Goal: Communication & Community: Ask a question

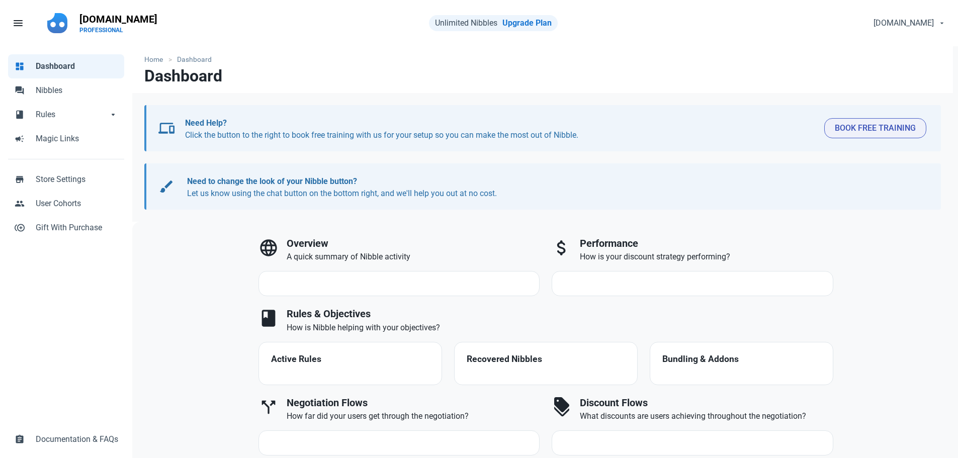
select select "7d"
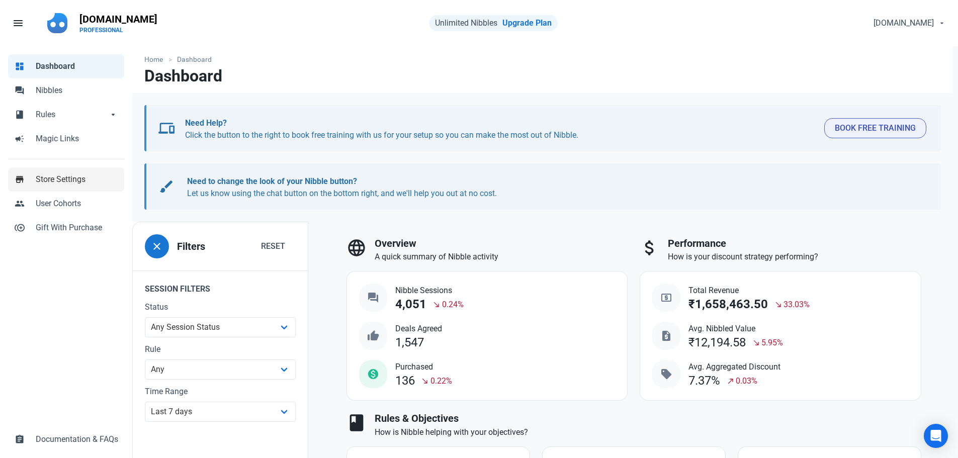
click at [72, 186] on link "store Store Settings" at bounding box center [66, 180] width 116 height 24
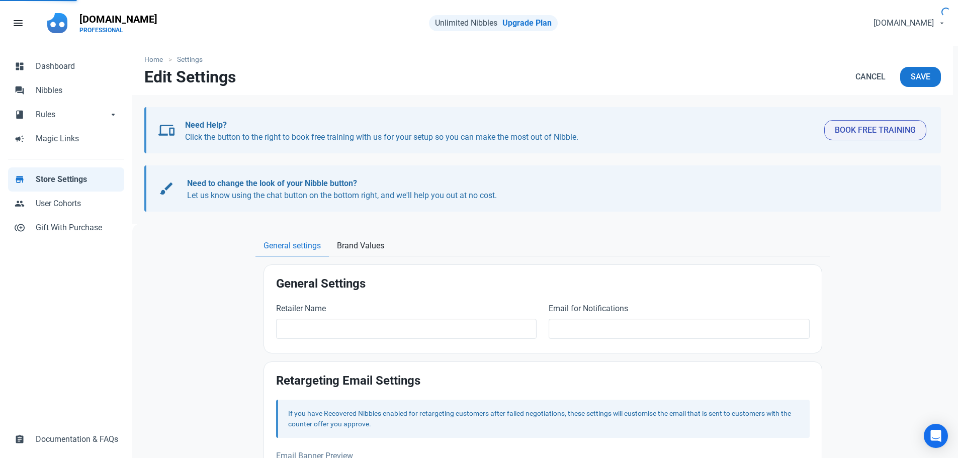
type input "[DOMAIN_NAME]"
click at [56, 441] on span "Documentation & FAQs" at bounding box center [77, 440] width 83 height 12
click at [943, 444] on div "Open Intercom Messenger" at bounding box center [936, 436] width 27 height 27
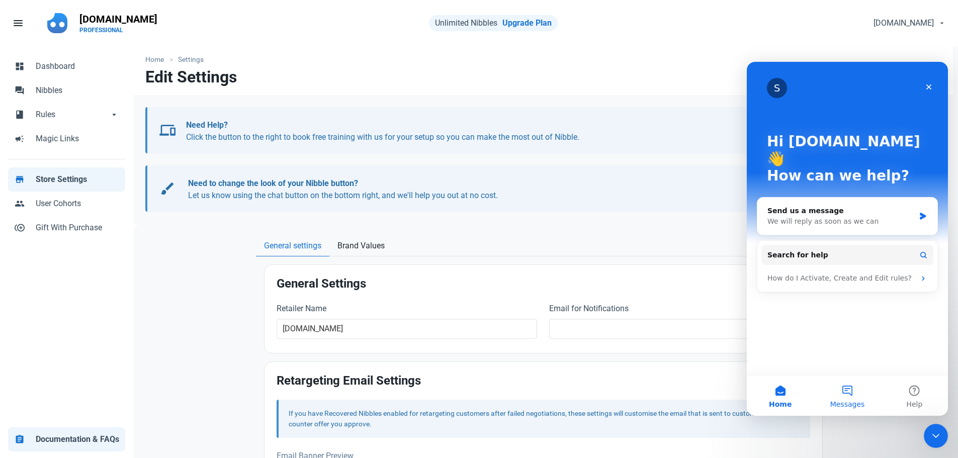
click at [849, 398] on button "Messages" at bounding box center [847, 396] width 67 height 40
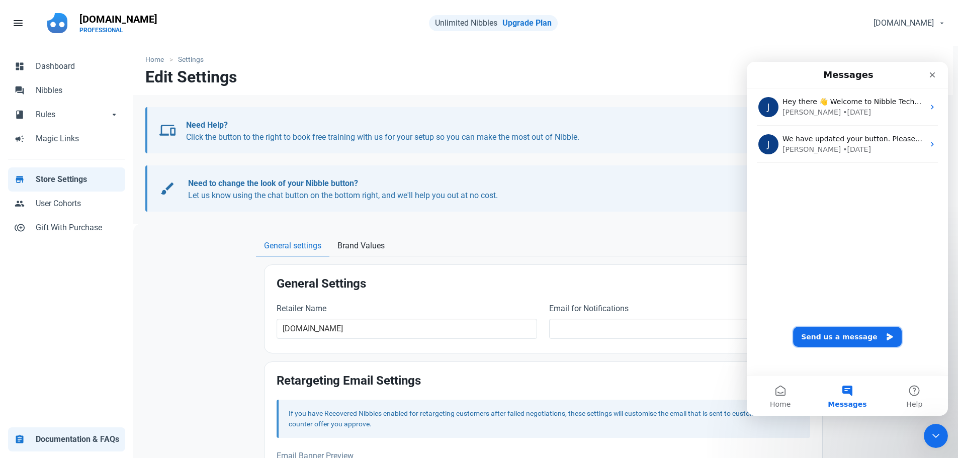
click at [840, 334] on button "Send us a message" at bounding box center [847, 337] width 109 height 20
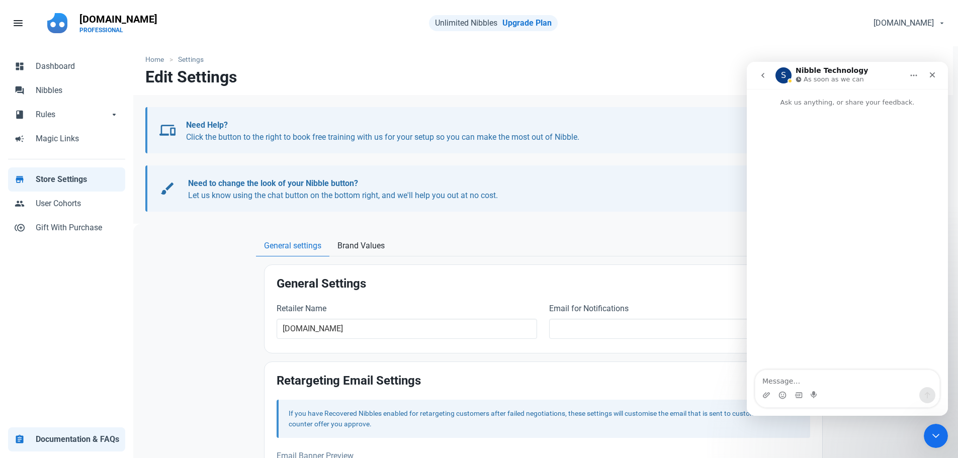
click at [797, 375] on textarea "Message…" at bounding box center [848, 378] width 184 height 17
type textarea "Hi"
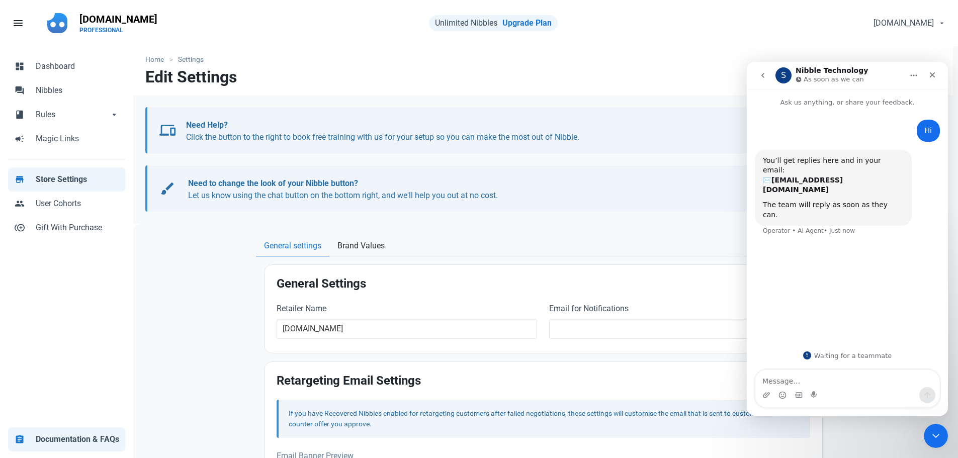
click at [787, 380] on textarea "Message…" at bounding box center [848, 378] width 184 height 17
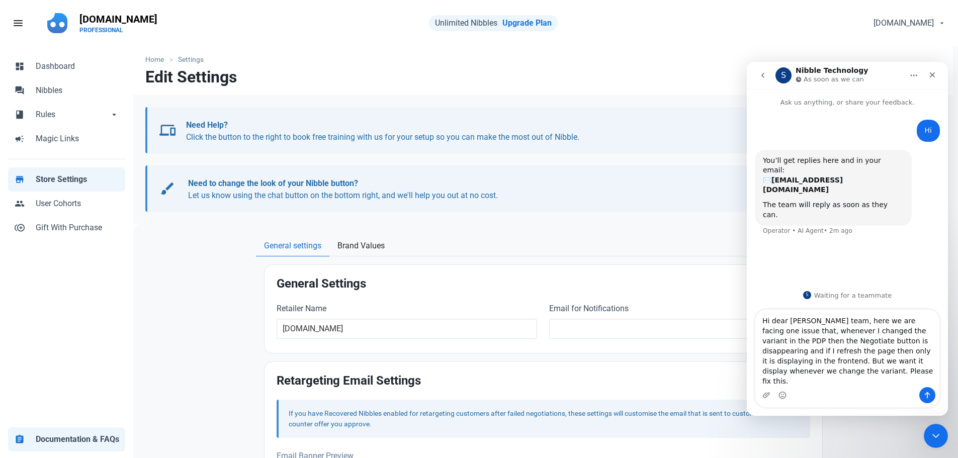
drag, startPoint x: 787, startPoint y: 380, endPoint x: 1491, endPoint y: 389, distance: 703.4
click at [747, 327] on html "S Nibble Technology As soon as we can Ask us anything, or share your feedback. …" at bounding box center [847, 239] width 201 height 354
type textarea "Hi dear [PERSON_NAME] team, here we are facing one issue that, whenever I chang…"
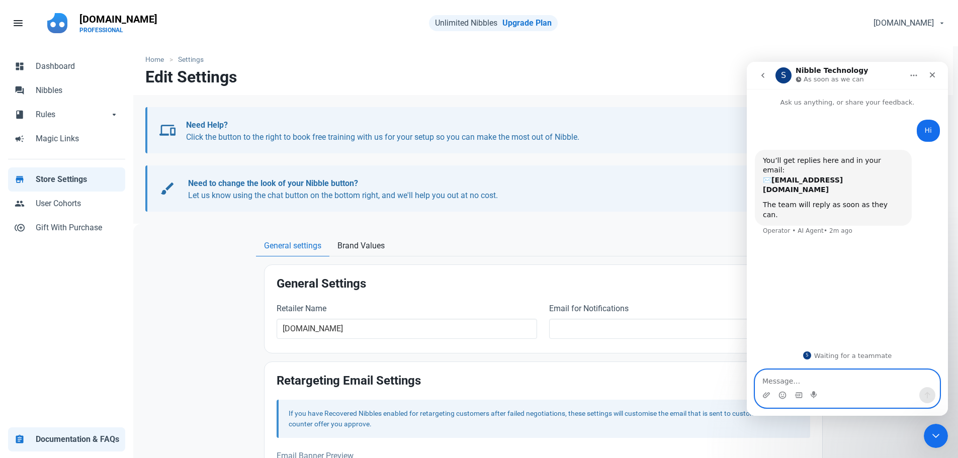
paste textarea "Hi Nibble Team, We’re facing an issue on the PDP. Whenever a variant is changed…"
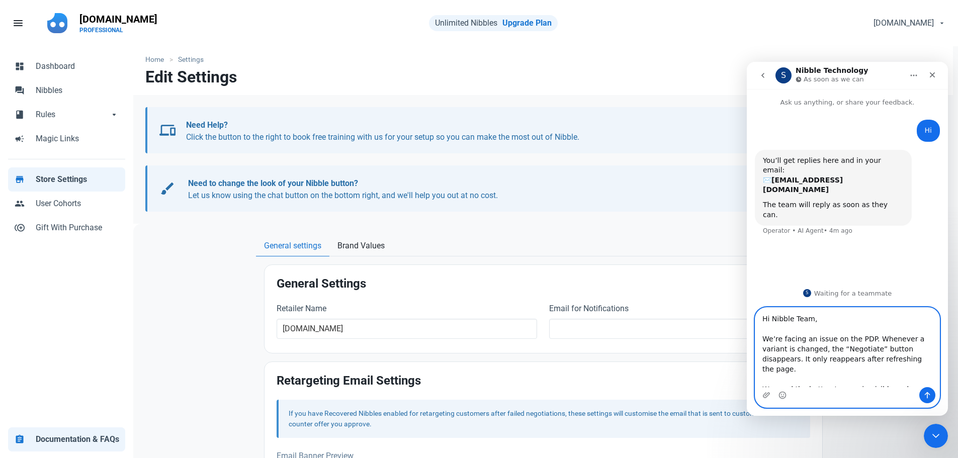
type textarea "Hi Nibble Team, We’re facing an issue on the PDP. Whenever a variant is changed…"
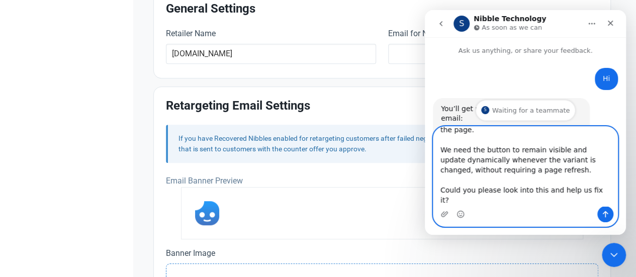
scroll to position [66, 0]
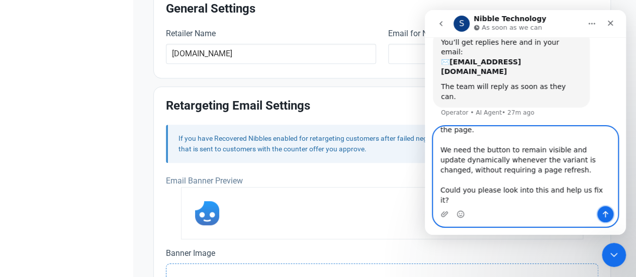
click at [607, 212] on icon "Send a message…" at bounding box center [606, 214] width 8 height 8
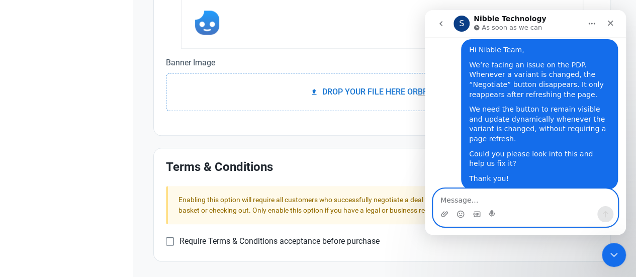
scroll to position [152, 0]
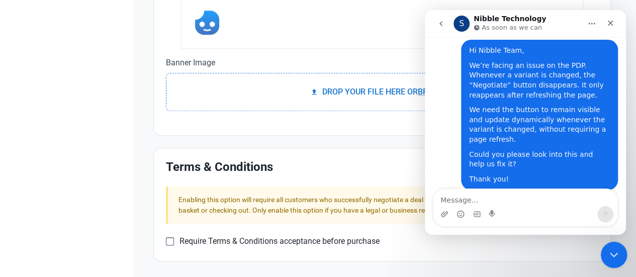
click at [606, 249] on div "Close Intercom Messenger" at bounding box center [613, 253] width 24 height 24
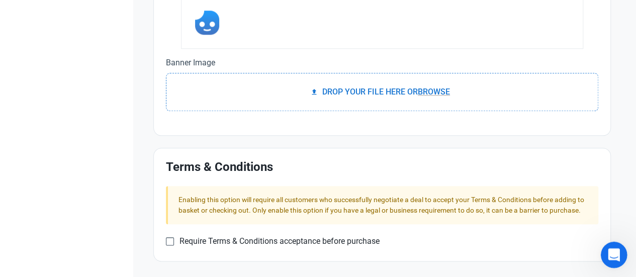
scroll to position [153, 0]
click at [606, 249] on div "Open Intercom Messenger" at bounding box center [612, 253] width 33 height 33
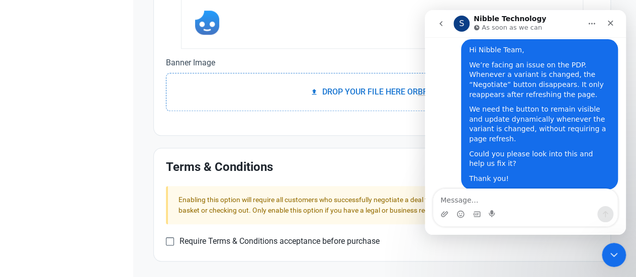
scroll to position [58, 0]
